Goal: Information Seeking & Learning: Learn about a topic

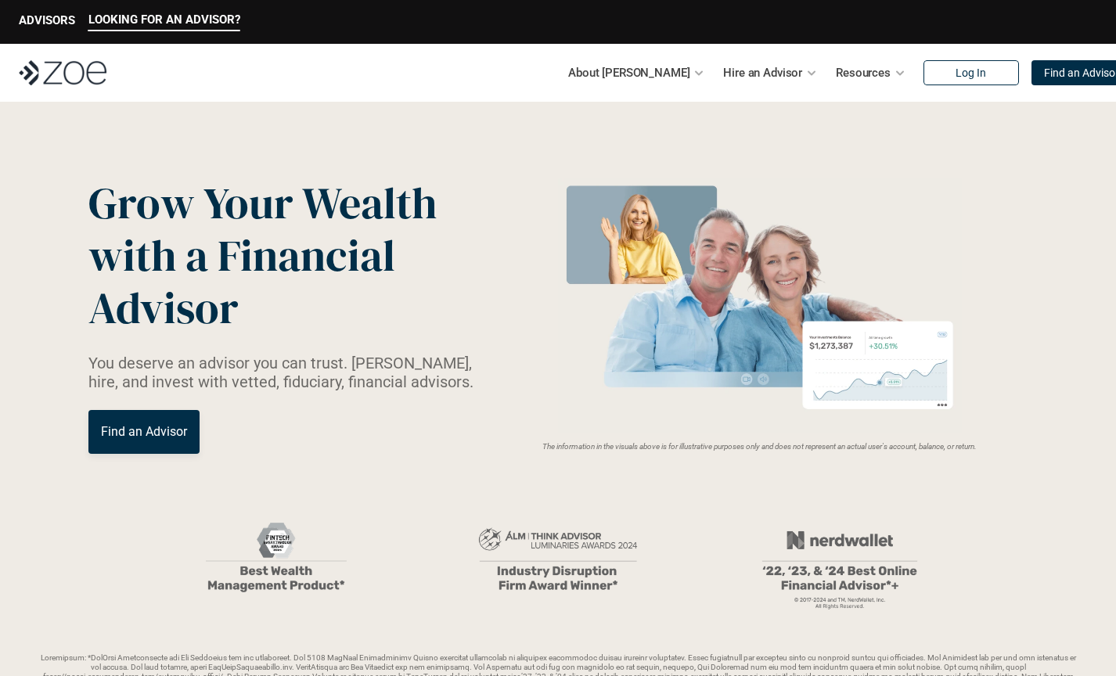
click at [169, 429] on p "Find an Advisor" at bounding box center [144, 431] width 86 height 15
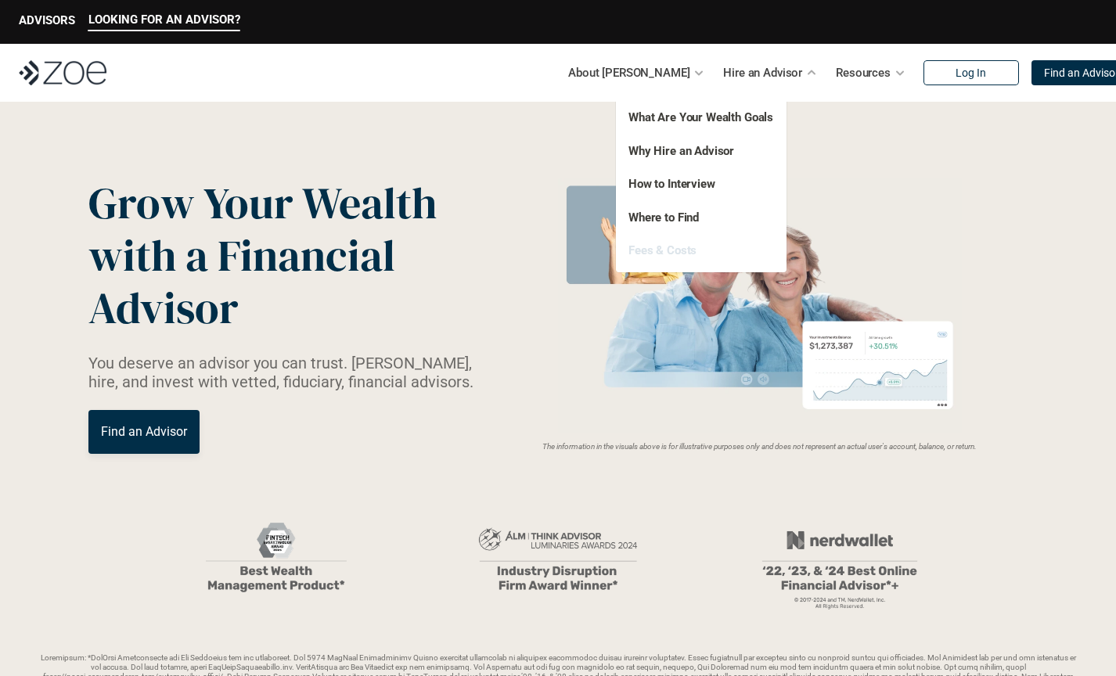
click at [659, 252] on link "Fees & Costs" at bounding box center [662, 250] width 68 height 14
